Goal: Find specific page/section: Find specific page/section

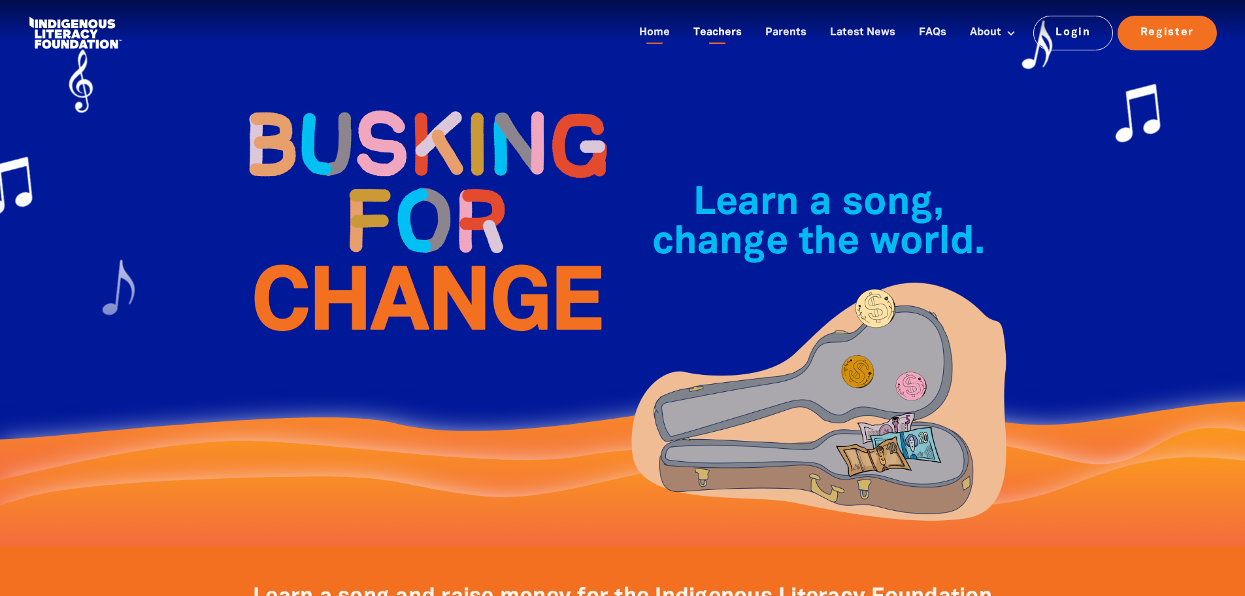
click at [720, 37] on link "Teachers" at bounding box center [718, 33] width 64 height 22
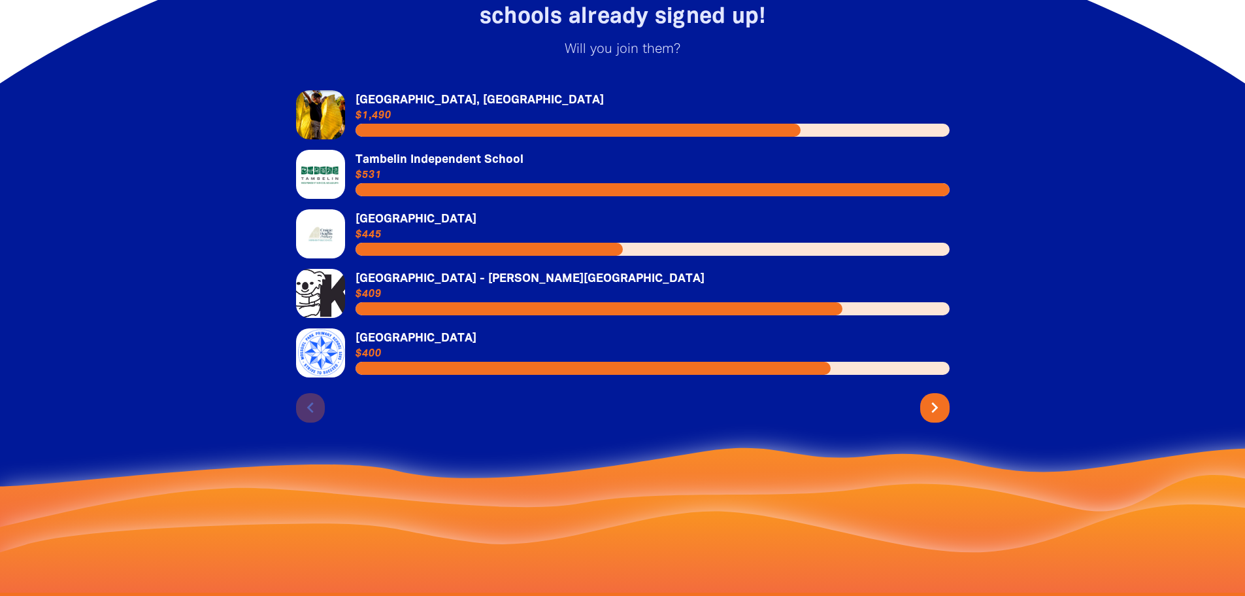
scroll to position [2876, 0]
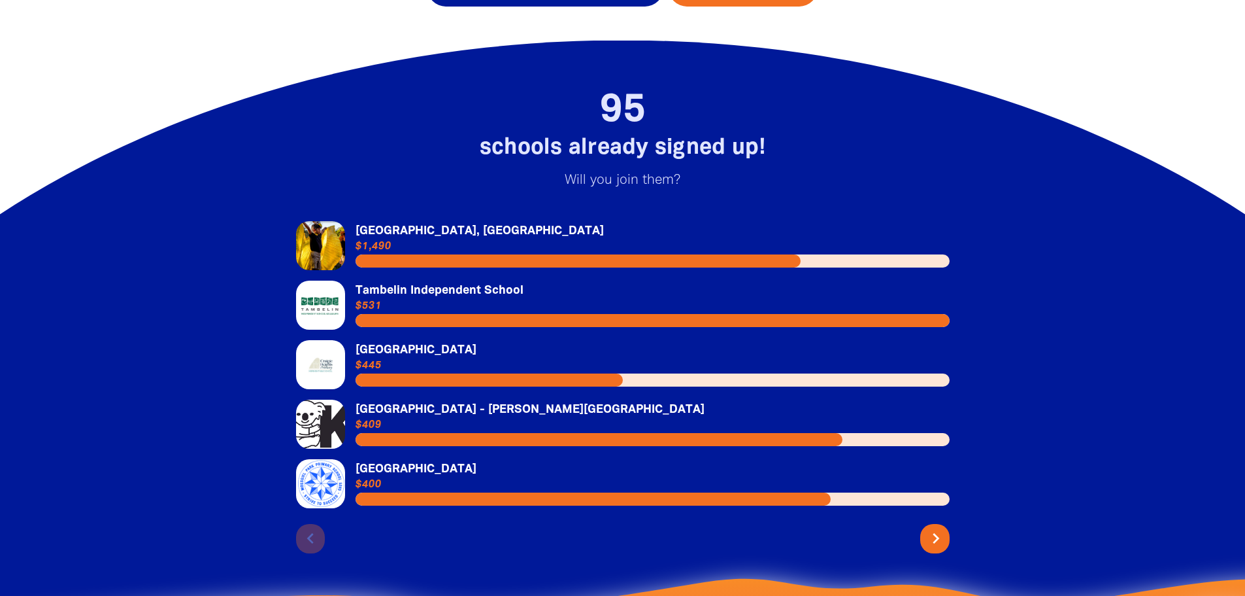
click at [929, 528] on icon "chevron_right" at bounding box center [936, 538] width 21 height 21
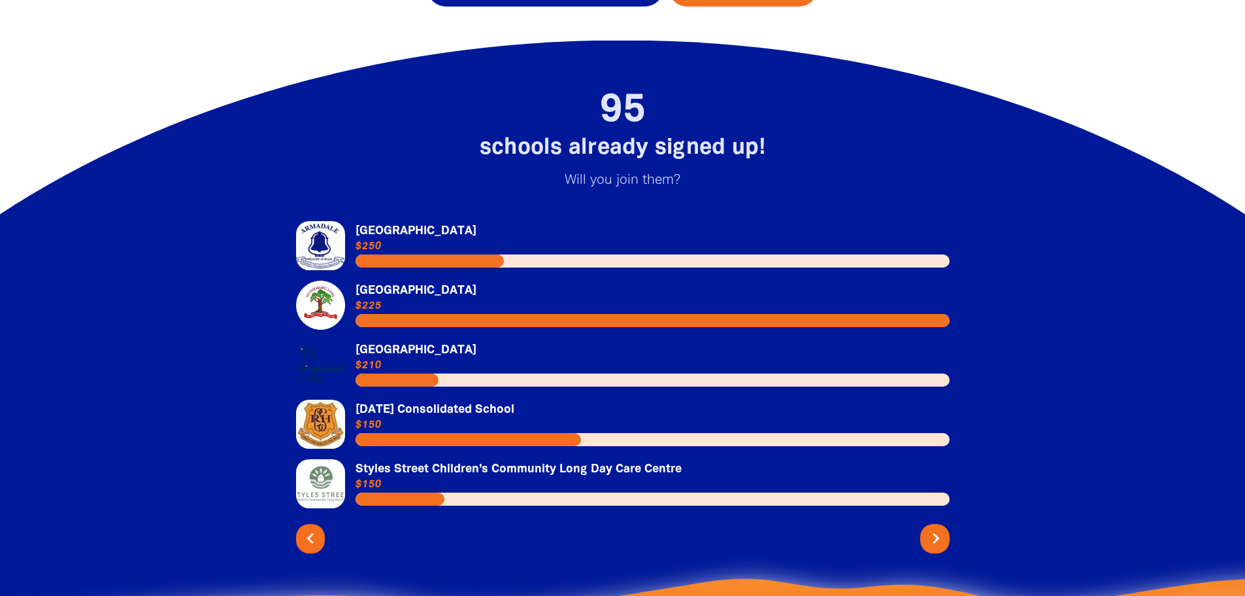
click at [929, 528] on icon "chevron_right" at bounding box center [936, 538] width 21 height 21
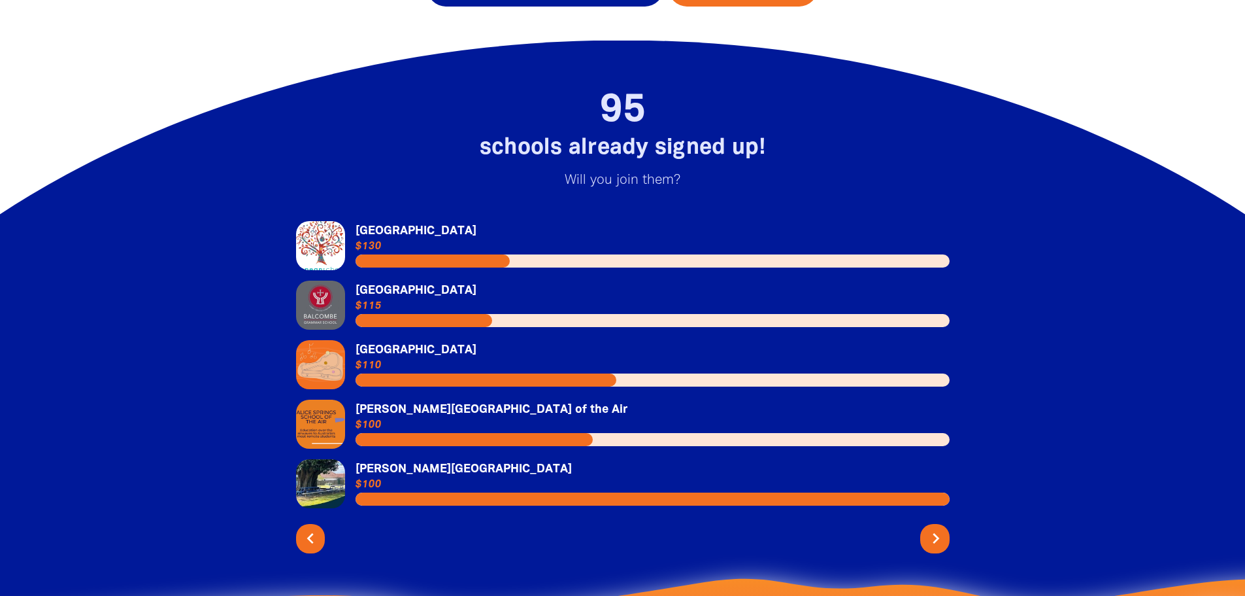
click at [929, 528] on icon "chevron_right" at bounding box center [936, 538] width 21 height 21
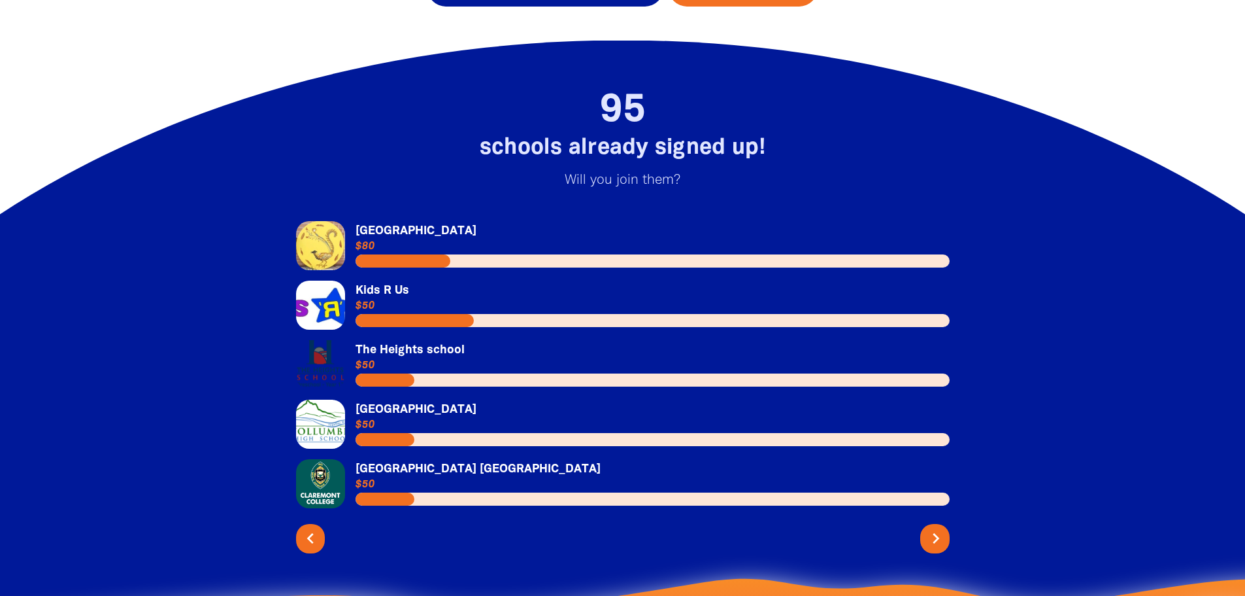
click at [929, 528] on icon "chevron_right" at bounding box center [936, 538] width 21 height 21
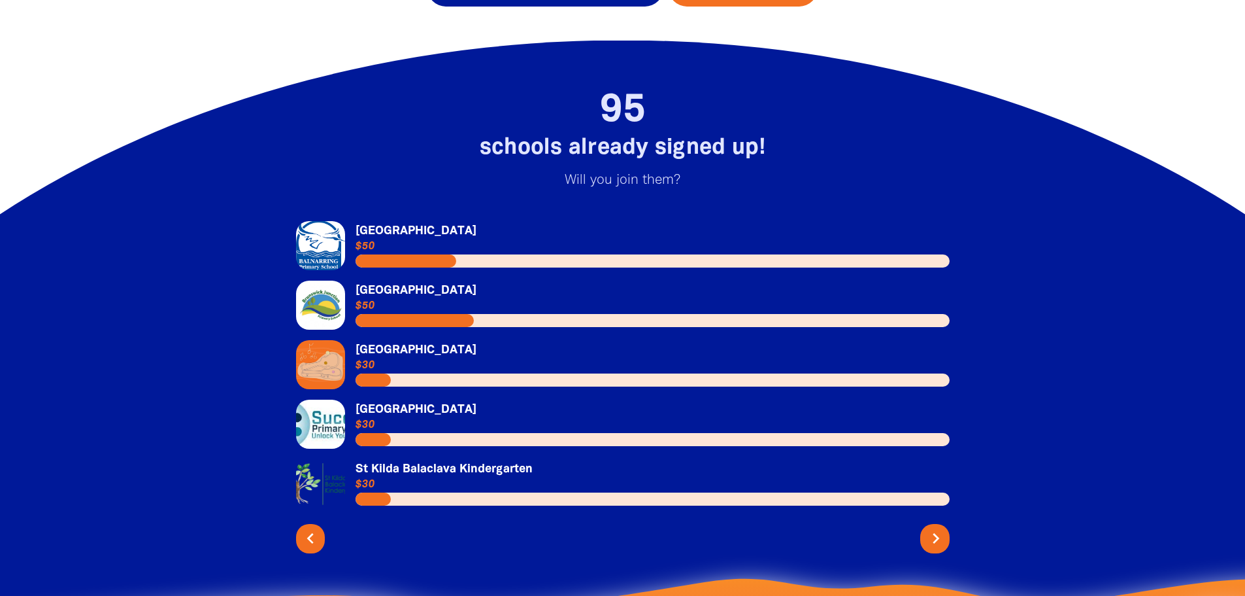
click at [929, 528] on icon "chevron_right" at bounding box center [936, 538] width 21 height 21
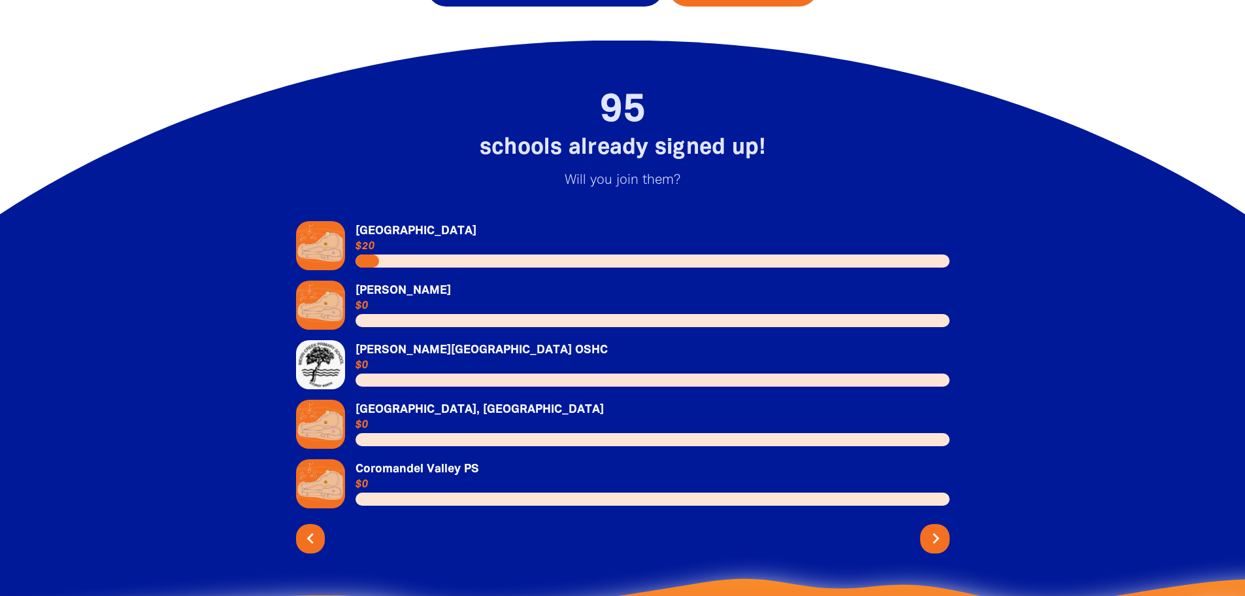
click at [929, 528] on icon "chevron_right" at bounding box center [936, 538] width 21 height 21
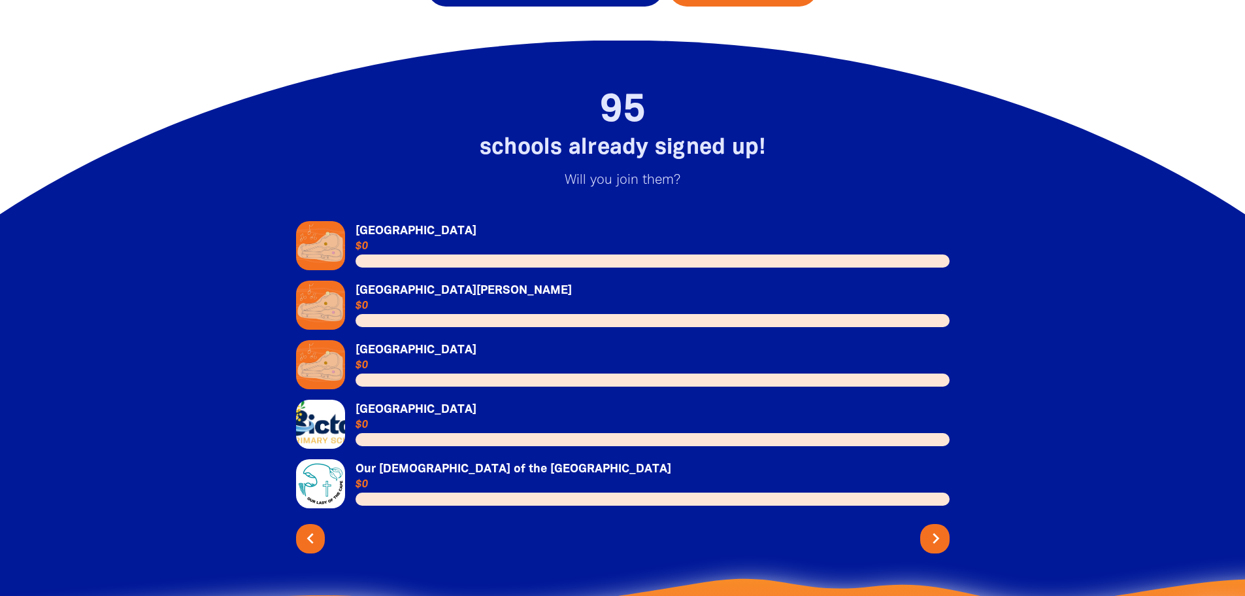
click at [929, 528] on icon "chevron_right" at bounding box center [936, 538] width 21 height 21
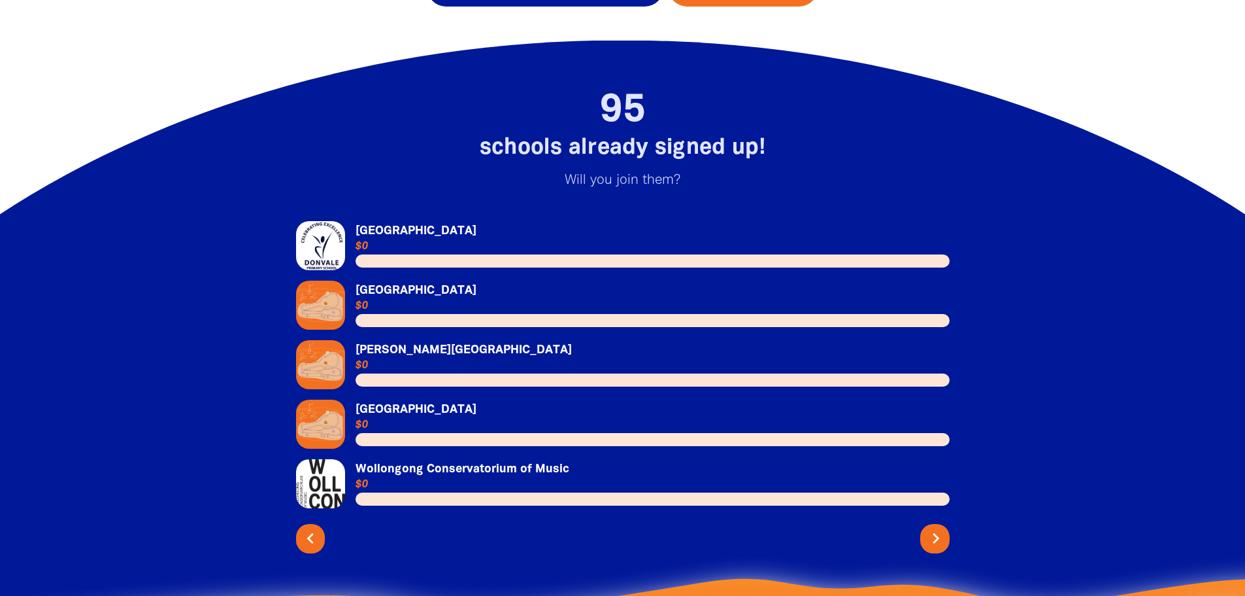
click at [929, 528] on icon "chevron_right" at bounding box center [936, 538] width 21 height 21
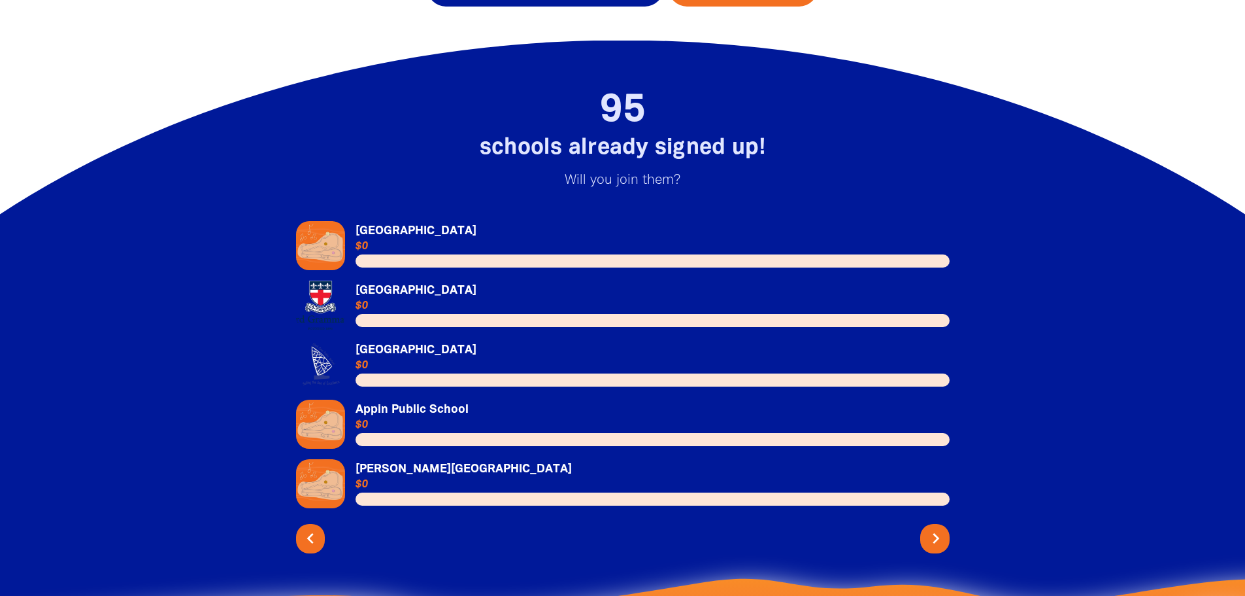
click at [929, 528] on icon "chevron_right" at bounding box center [936, 538] width 21 height 21
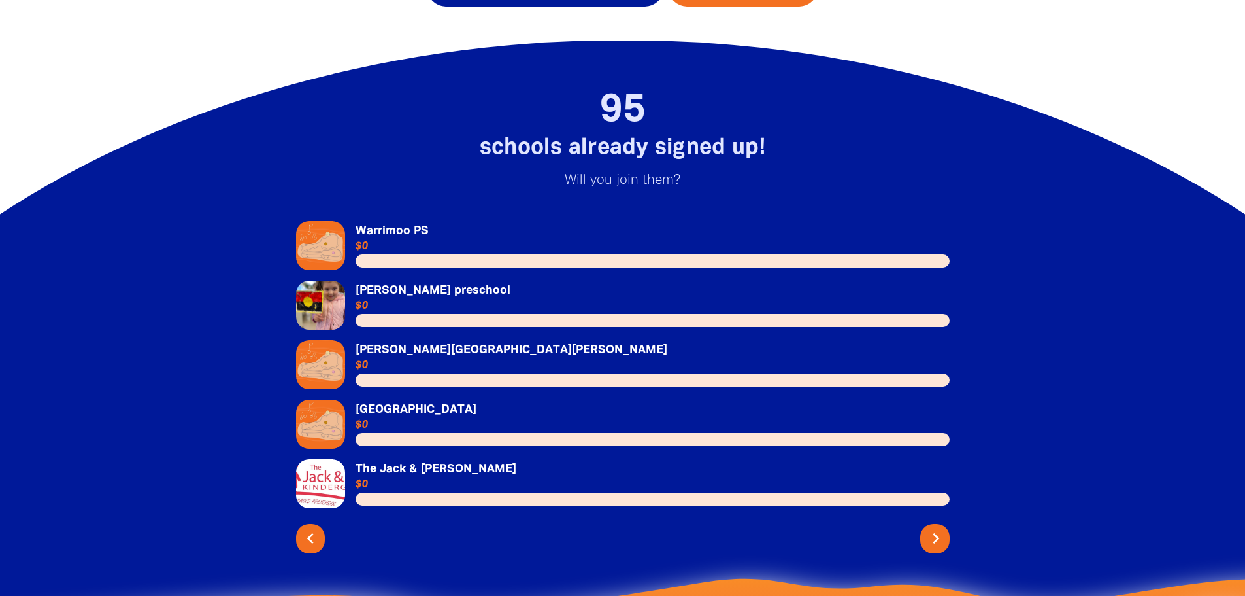
click at [929, 528] on icon "chevron_right" at bounding box center [936, 538] width 21 height 21
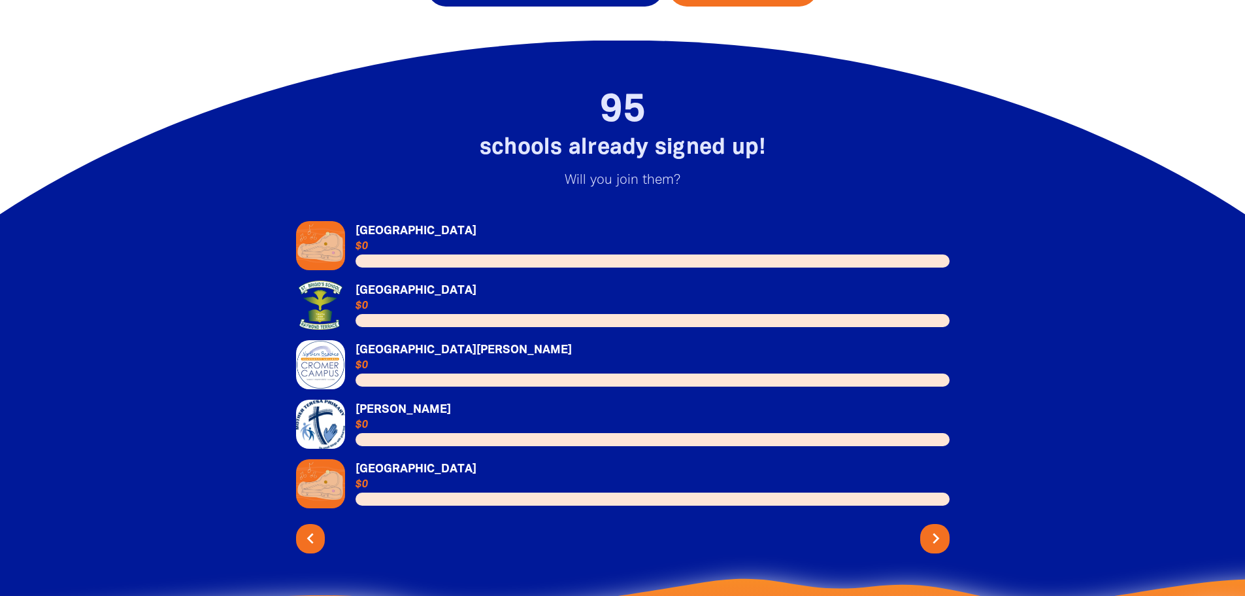
click at [929, 528] on icon "chevron_right" at bounding box center [936, 538] width 21 height 21
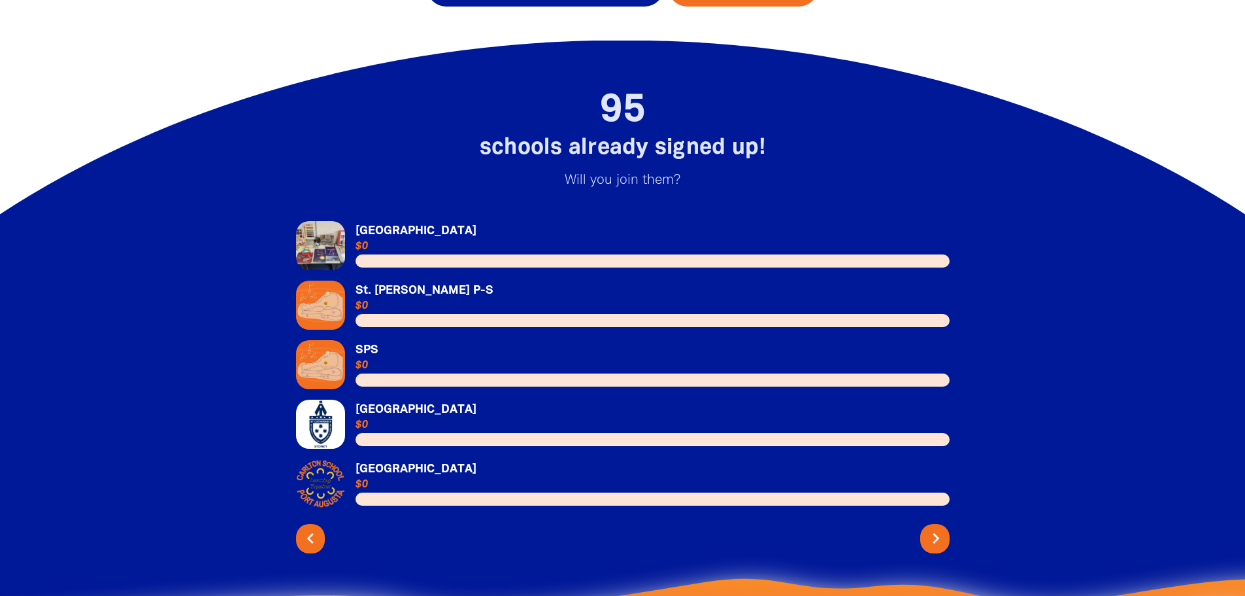
click at [929, 528] on icon "chevron_right" at bounding box center [936, 538] width 21 height 21
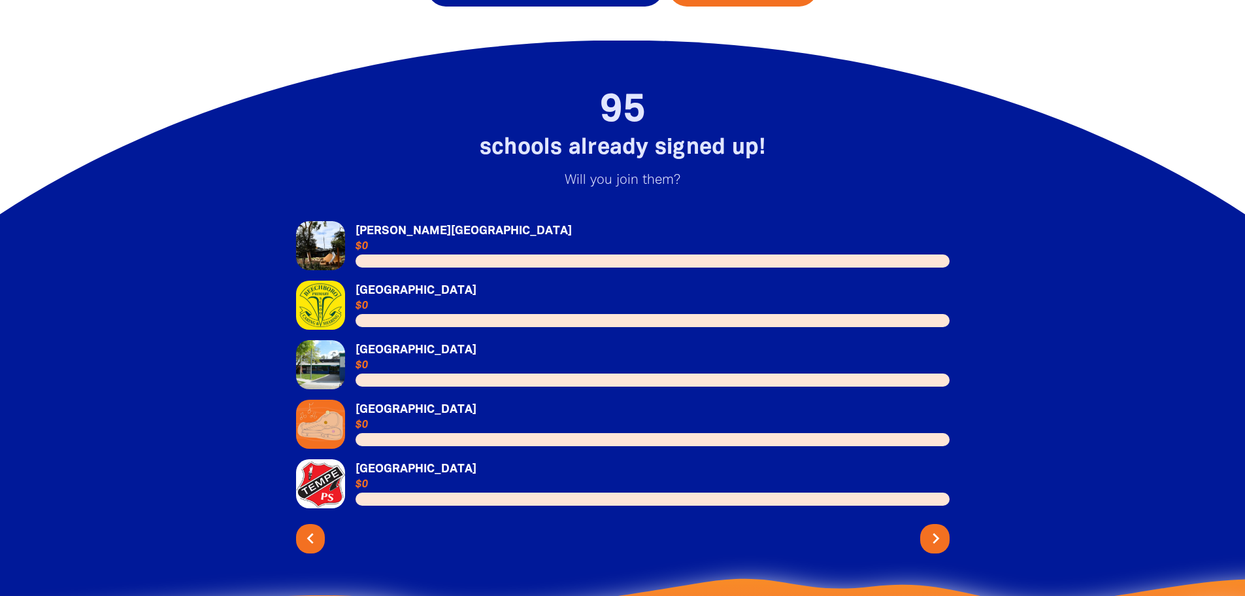
click at [929, 528] on icon "chevron_right" at bounding box center [936, 538] width 21 height 21
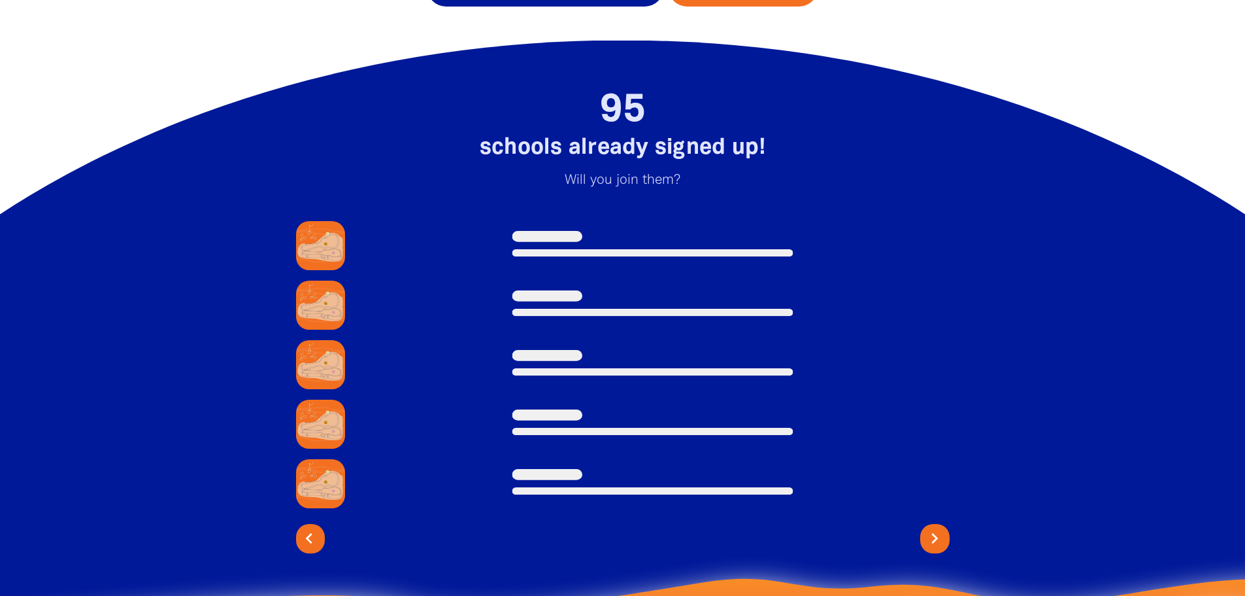
click at [301, 528] on icon "chevron_left" at bounding box center [309, 538] width 21 height 21
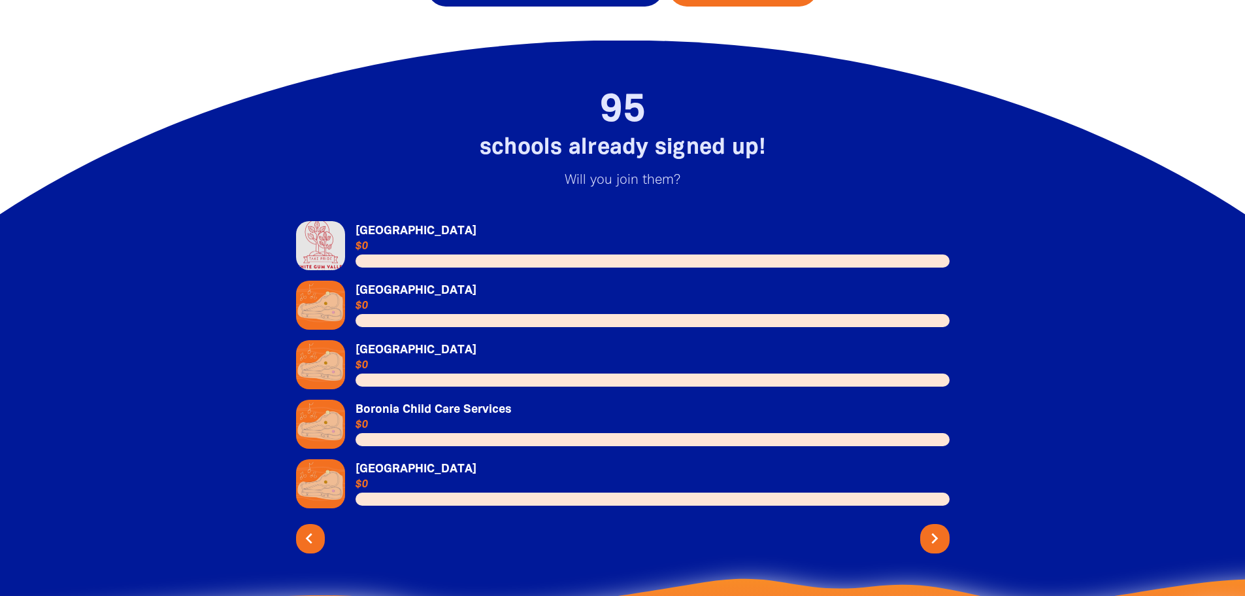
click at [309, 528] on icon "chevron_left" at bounding box center [309, 538] width 21 height 21
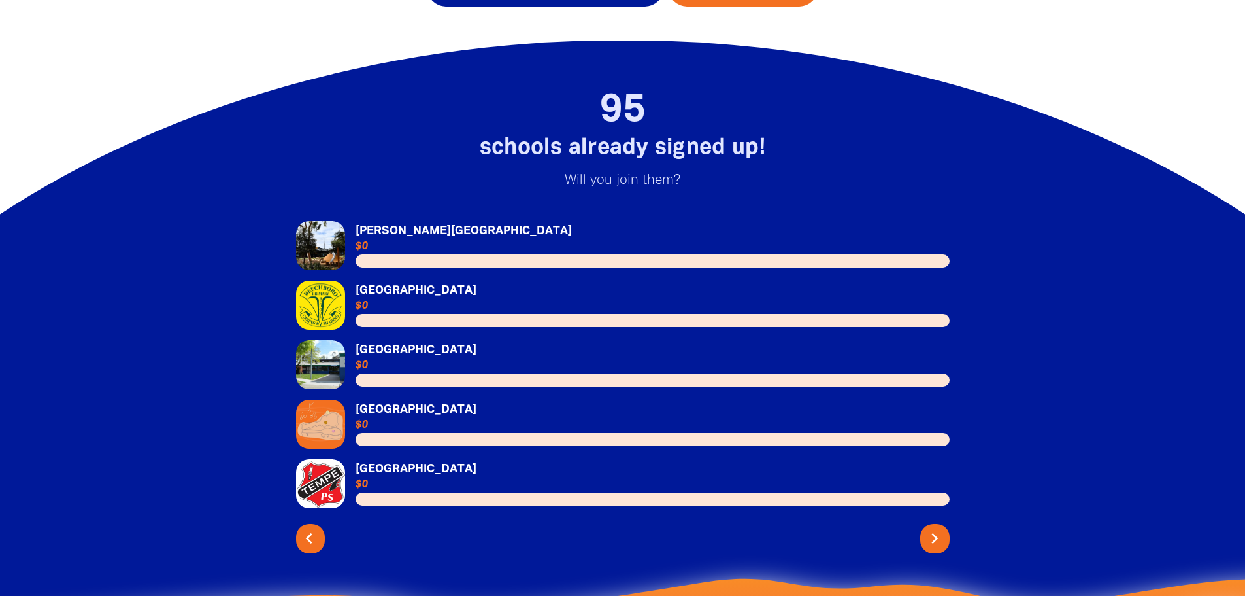
click at [312, 528] on icon "chevron_left" at bounding box center [309, 538] width 21 height 21
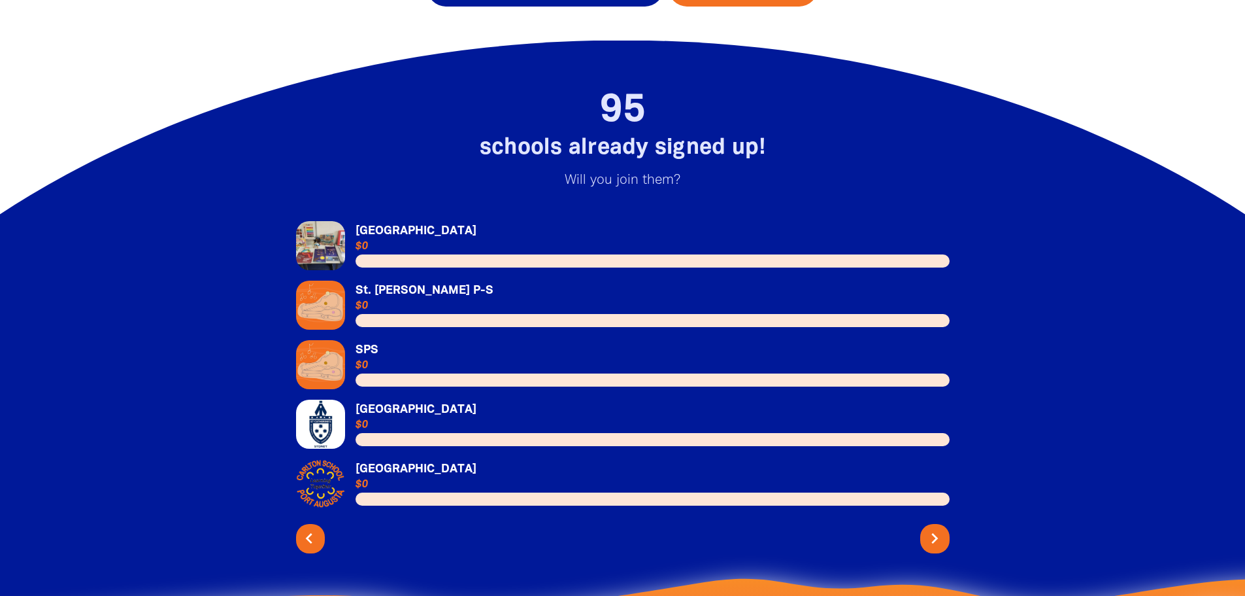
click at [312, 528] on icon "chevron_left" at bounding box center [309, 538] width 21 height 21
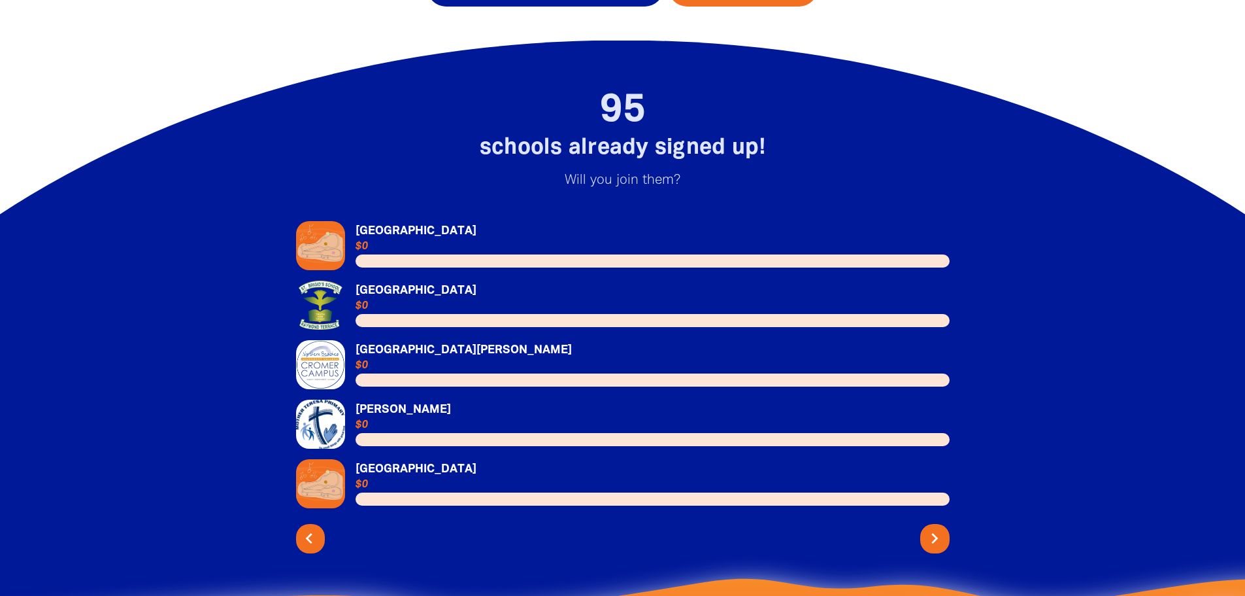
click at [312, 528] on icon "chevron_left" at bounding box center [309, 538] width 21 height 21
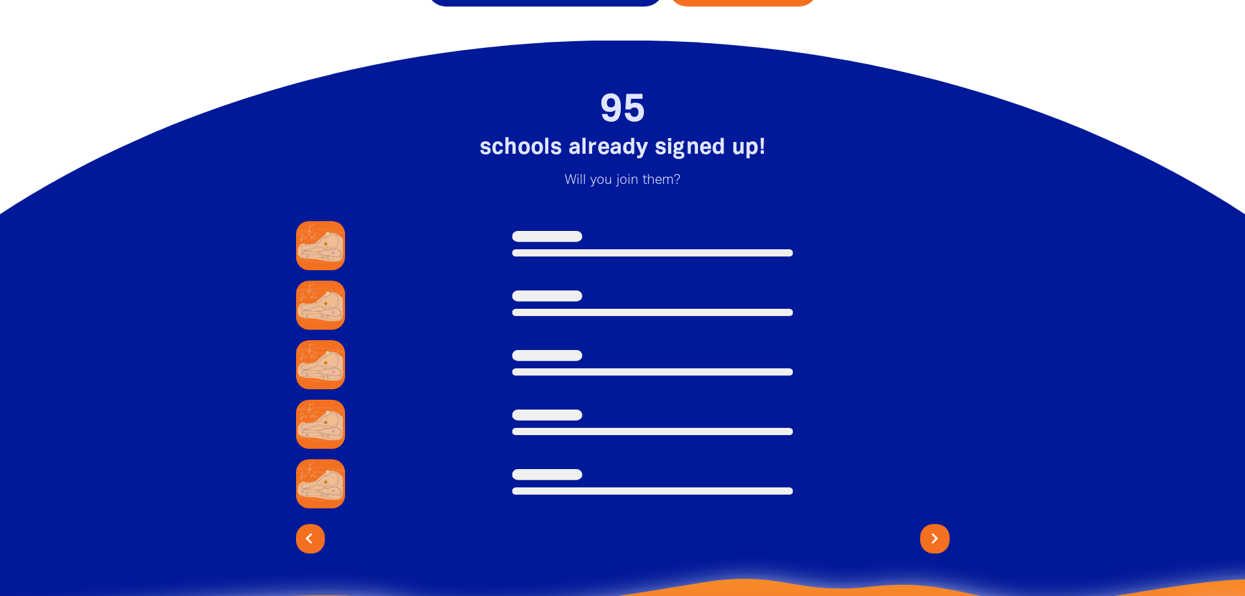
click at [312, 528] on icon "chevron_left" at bounding box center [309, 538] width 21 height 21
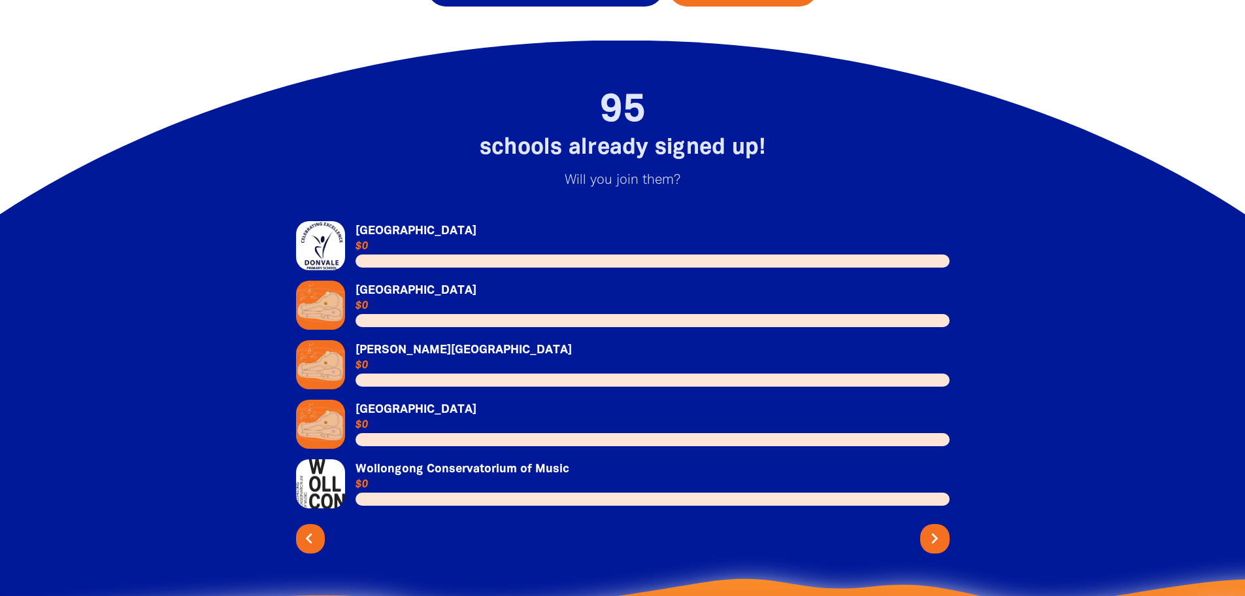
click at [312, 528] on icon "chevron_left" at bounding box center [309, 538] width 21 height 21
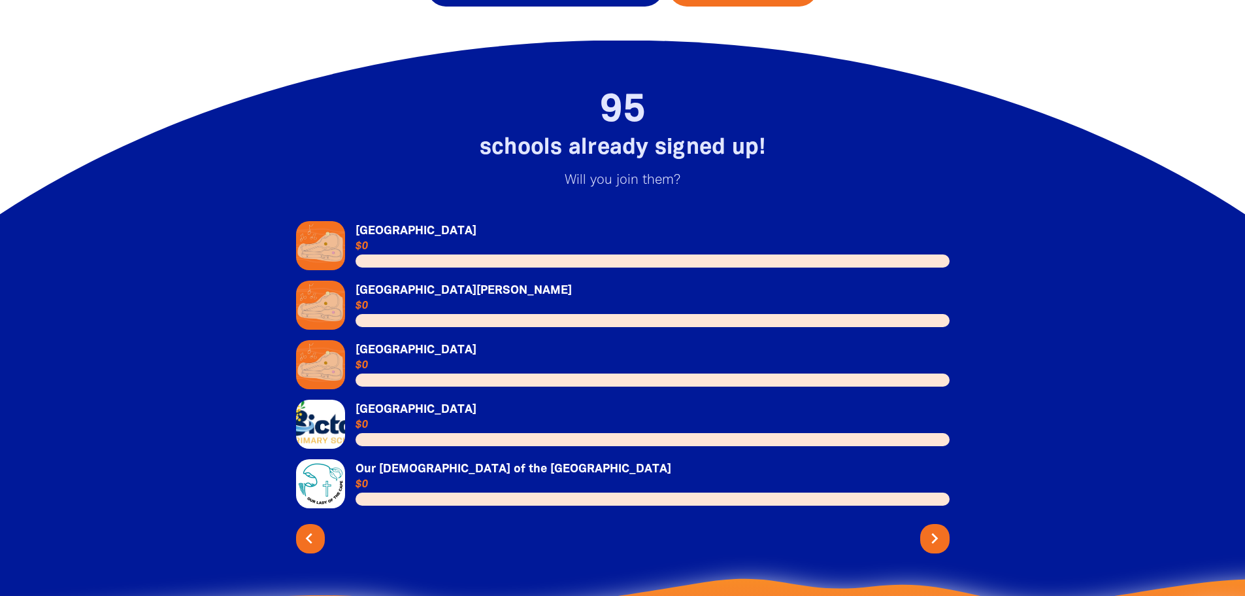
click at [312, 528] on icon "chevron_left" at bounding box center [309, 538] width 21 height 21
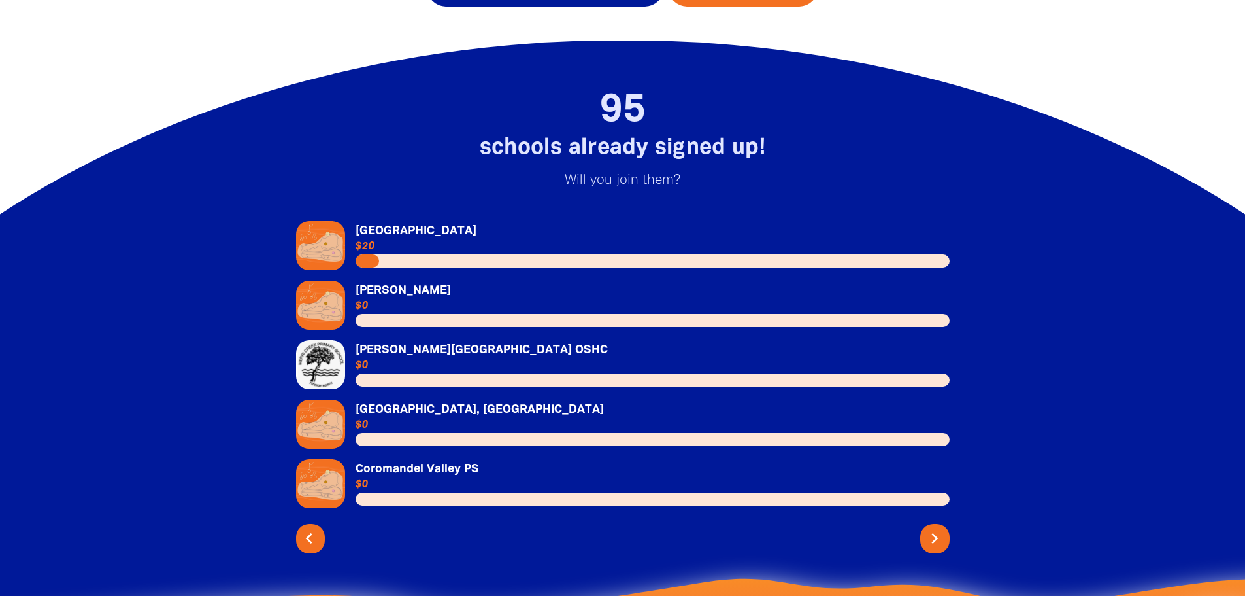
click at [312, 528] on icon "chevron_left" at bounding box center [309, 538] width 21 height 21
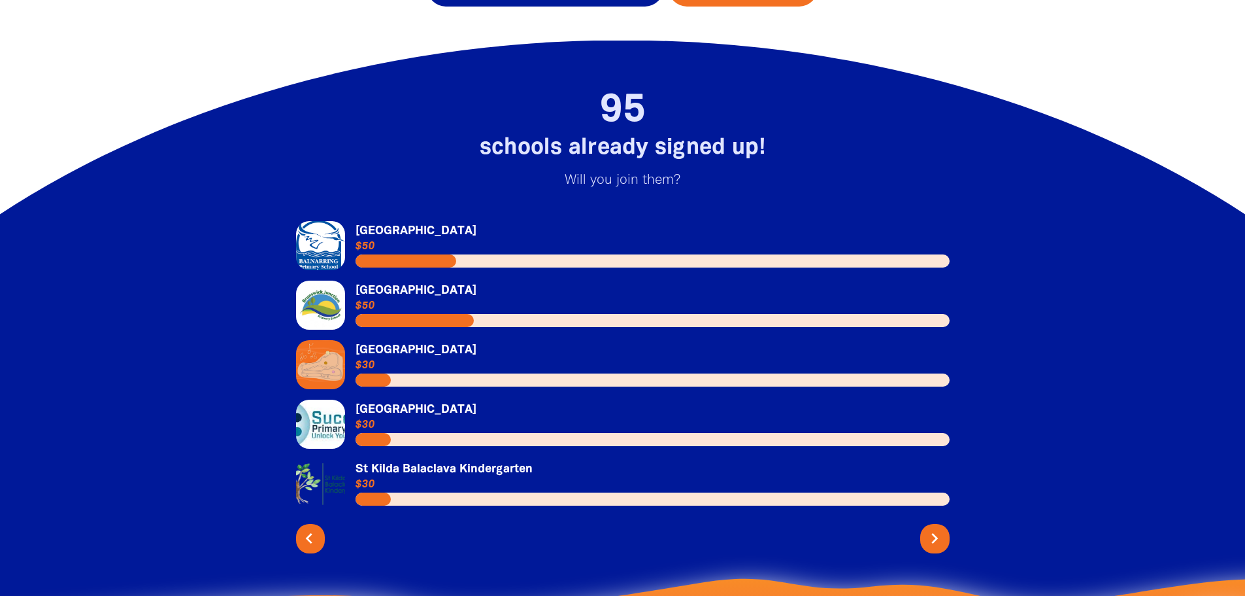
click at [312, 528] on icon "chevron_left" at bounding box center [309, 538] width 21 height 21
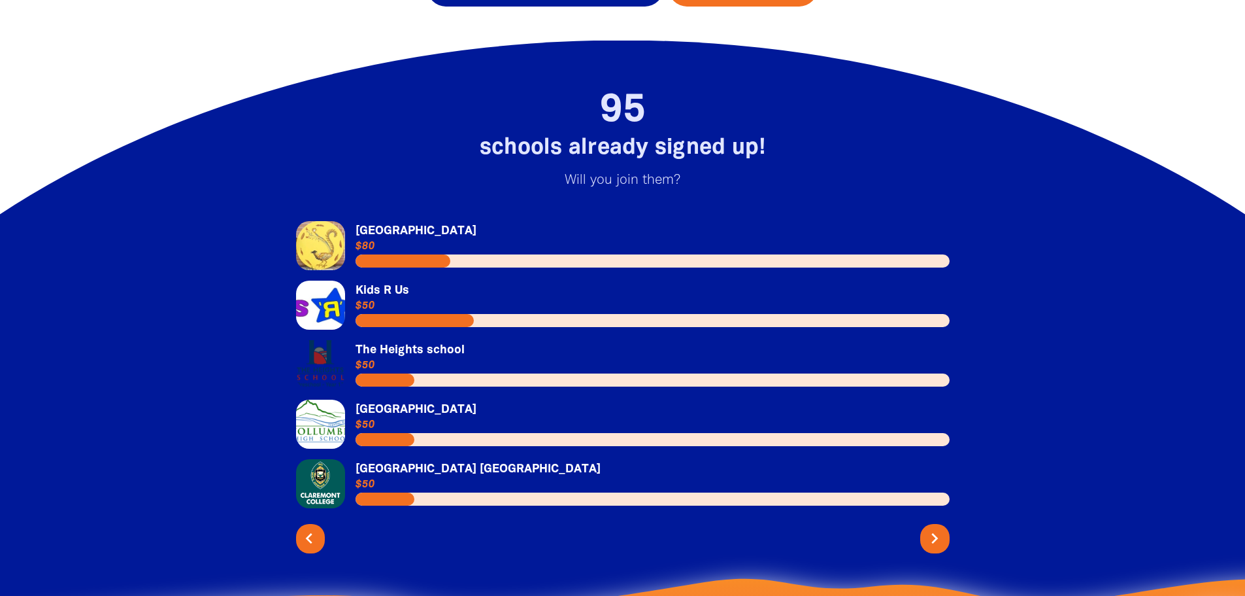
click at [312, 528] on icon "chevron_left" at bounding box center [309, 538] width 21 height 21
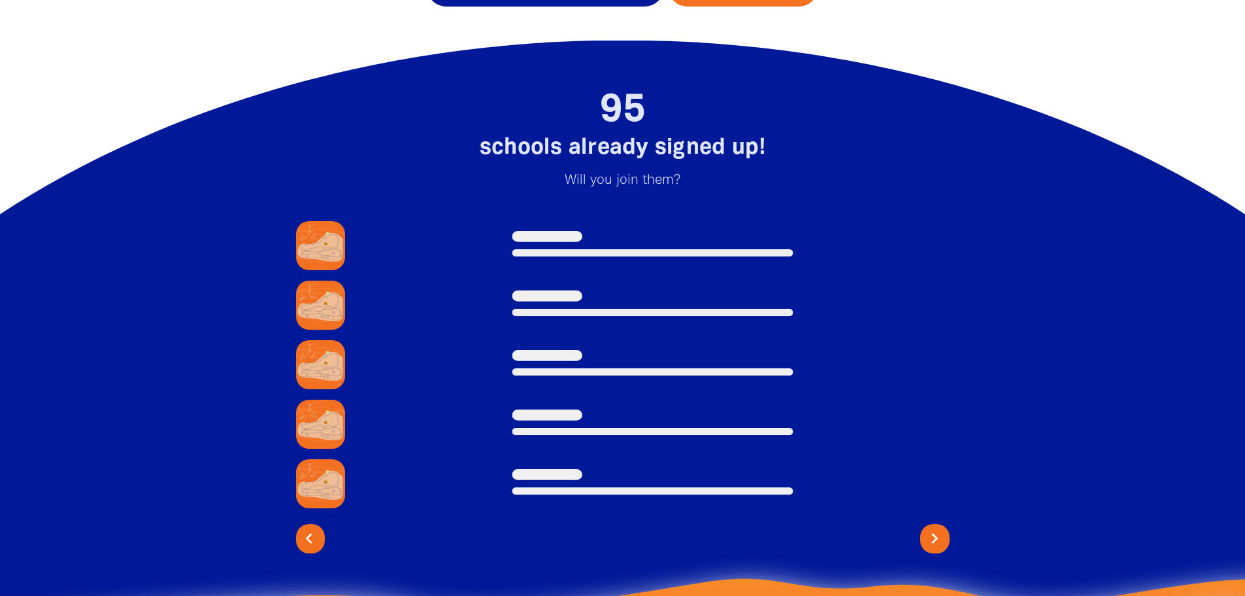
click at [312, 528] on icon "chevron_left" at bounding box center [309, 538] width 21 height 21
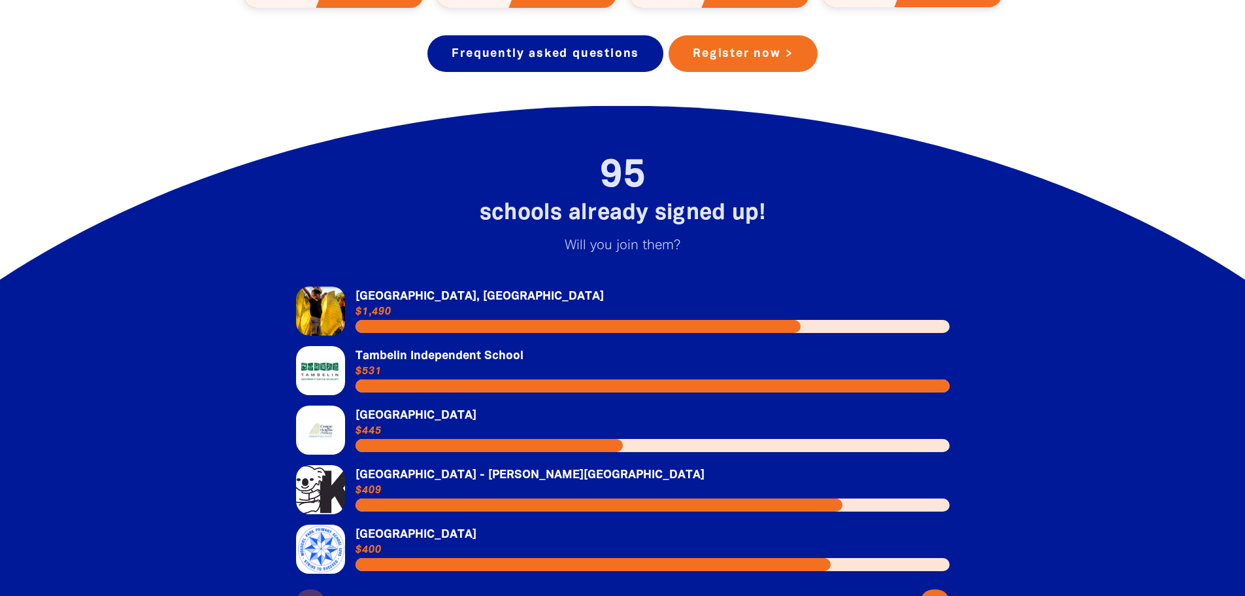
scroll to position [2288, 0]
